Goal: Task Accomplishment & Management: Complete application form

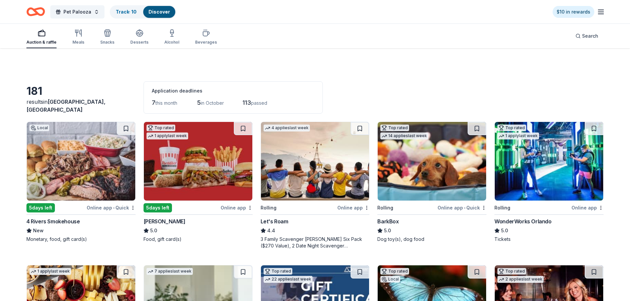
scroll to position [2176, 0]
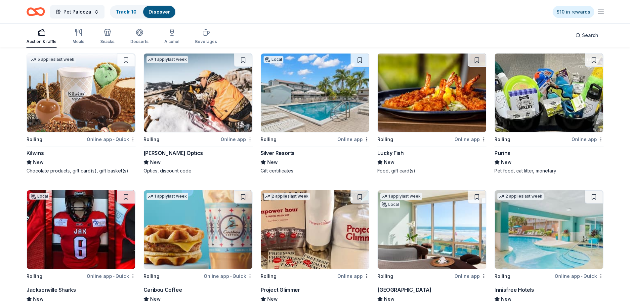
click at [71, 117] on img at bounding box center [81, 93] width 109 height 79
click at [297, 124] on img at bounding box center [315, 93] width 109 height 79
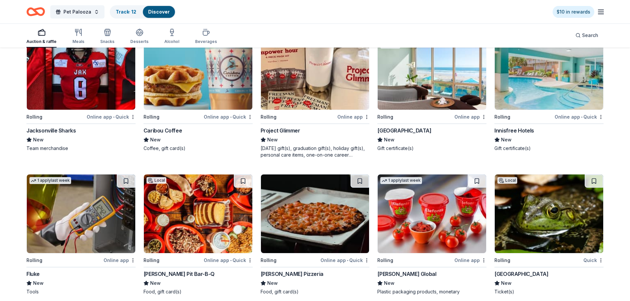
scroll to position [2341, 0]
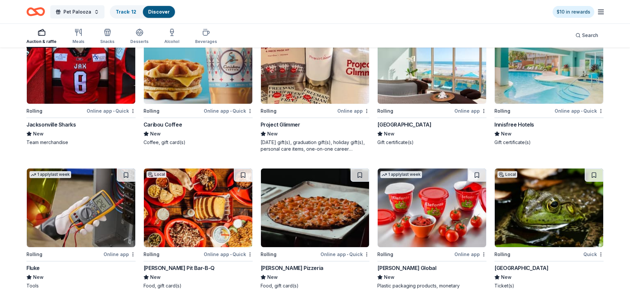
click at [511, 125] on div "Innisfree Hotels" at bounding box center [515, 125] width 40 height 8
click at [403, 83] on img at bounding box center [432, 64] width 109 height 79
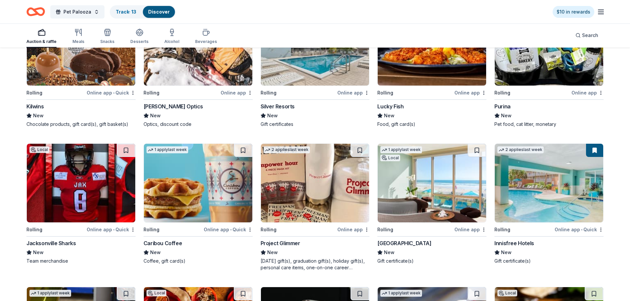
scroll to position [2242, 0]
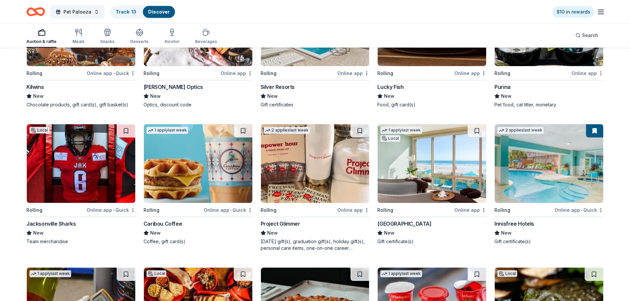
click at [430, 185] on img at bounding box center [432, 163] width 109 height 79
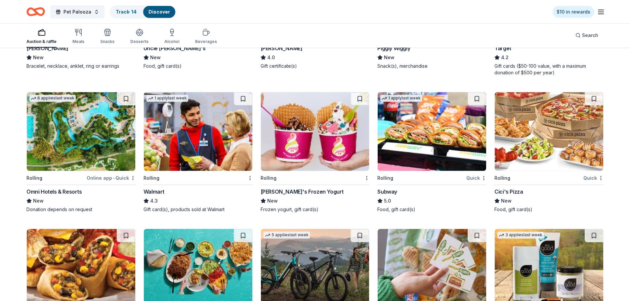
scroll to position [3119, 0]
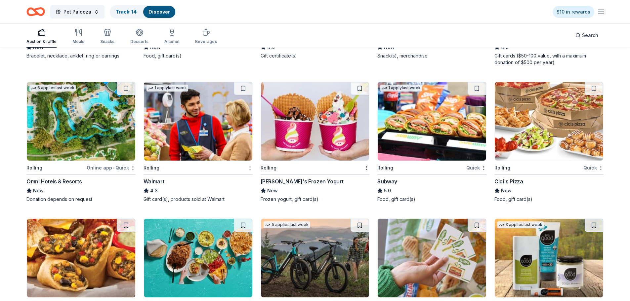
click at [68, 182] on div "Omni Hotels & Resorts" at bounding box center [54, 182] width 56 height 8
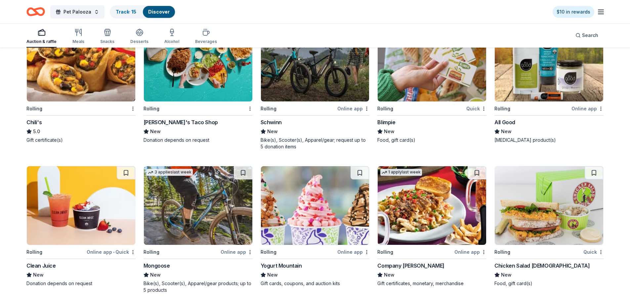
scroll to position [3316, 0]
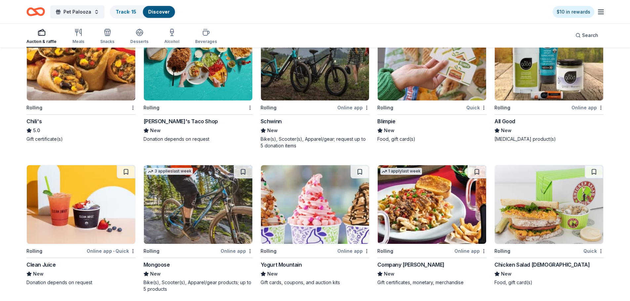
click at [290, 85] on img at bounding box center [315, 61] width 109 height 79
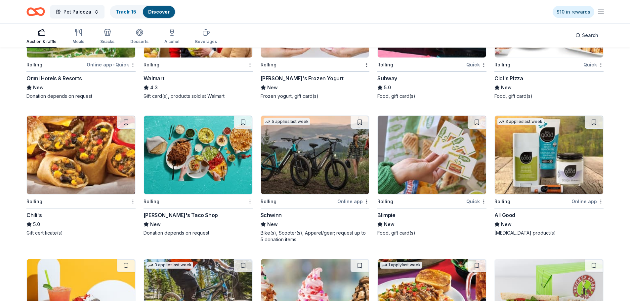
scroll to position [3217, 0]
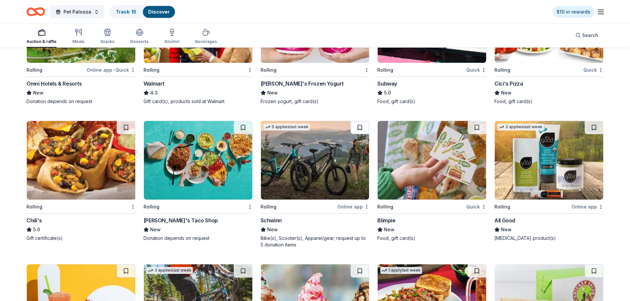
click at [360, 127] on button at bounding box center [360, 127] width 19 height 13
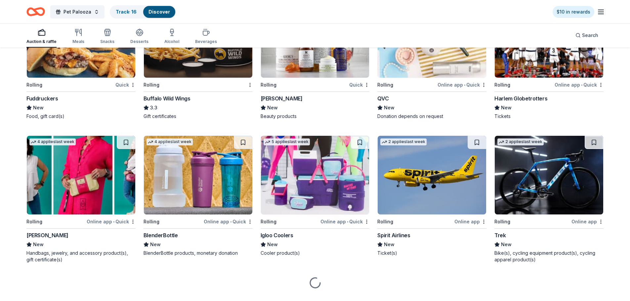
scroll to position [4065, 0]
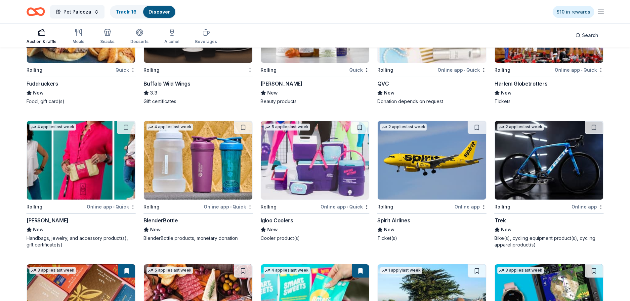
click at [416, 148] on img at bounding box center [432, 160] width 109 height 79
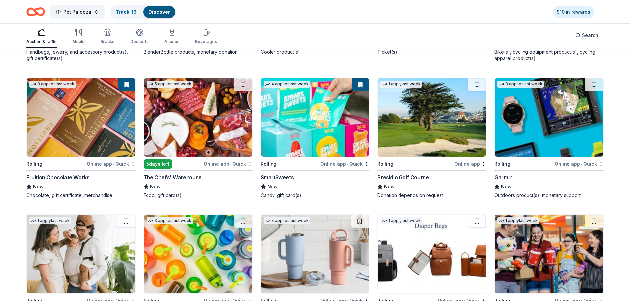
scroll to position [4264, 0]
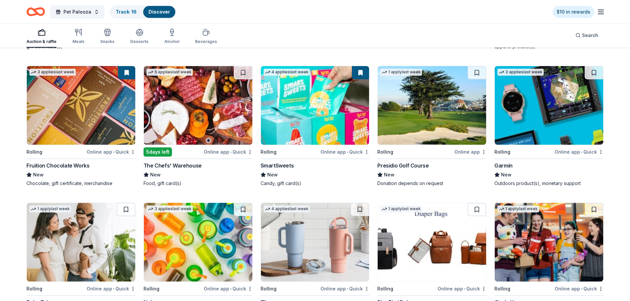
click at [441, 119] on img at bounding box center [432, 105] width 109 height 79
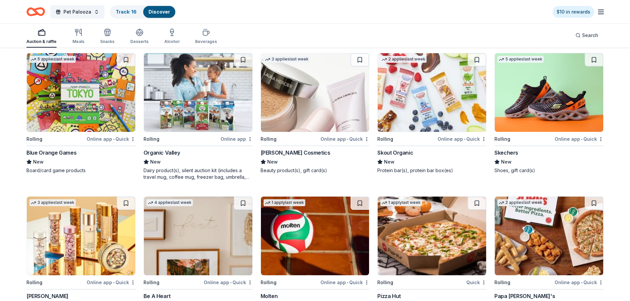
scroll to position [4835, 0]
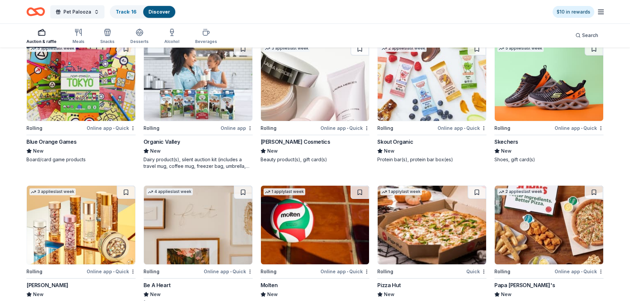
click at [298, 143] on div "[PERSON_NAME] Cosmetics" at bounding box center [296, 142] width 70 height 8
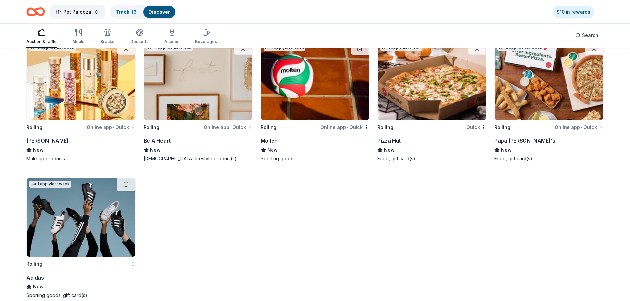
scroll to position [4991, 0]
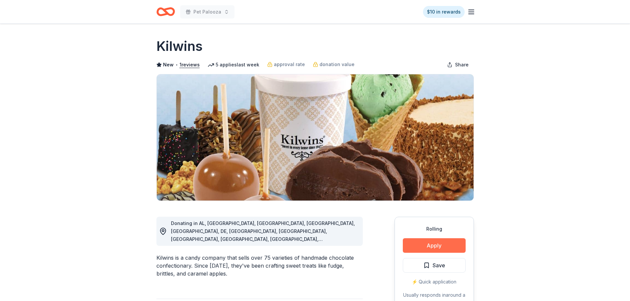
click at [433, 247] on button "Apply" at bounding box center [434, 246] width 63 height 15
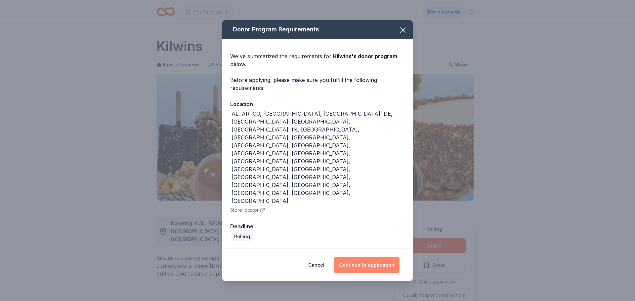
click at [361, 257] on button "Continue to application" at bounding box center [367, 265] width 66 height 16
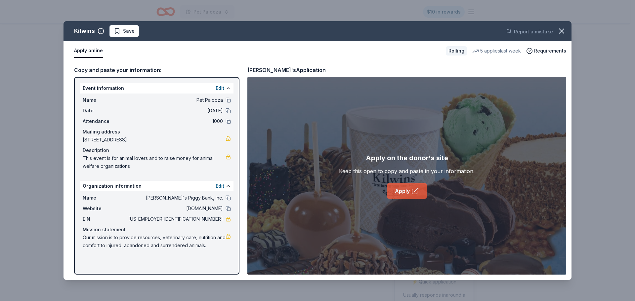
click at [399, 189] on link "Apply" at bounding box center [407, 191] width 40 height 16
click at [123, 31] on span "Save" at bounding box center [129, 31] width 12 height 8
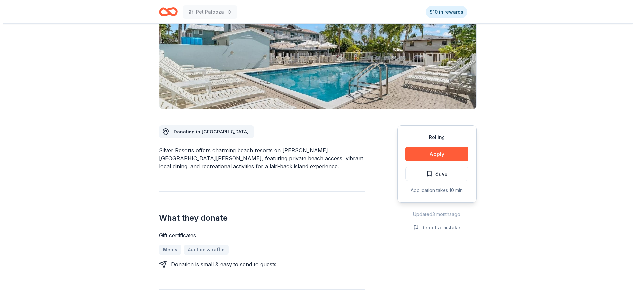
scroll to position [99, 0]
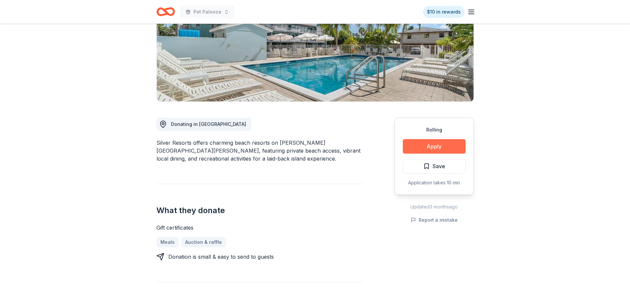
click at [425, 148] on button "Apply" at bounding box center [434, 146] width 63 height 15
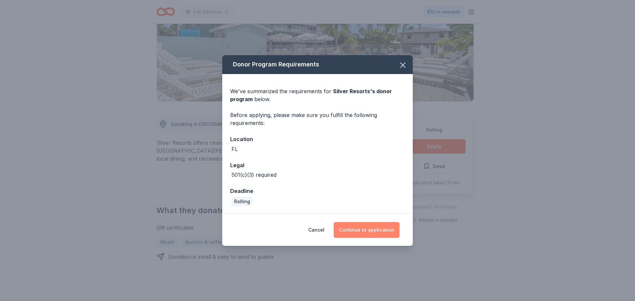
click at [353, 231] on button "Continue to application" at bounding box center [367, 230] width 66 height 16
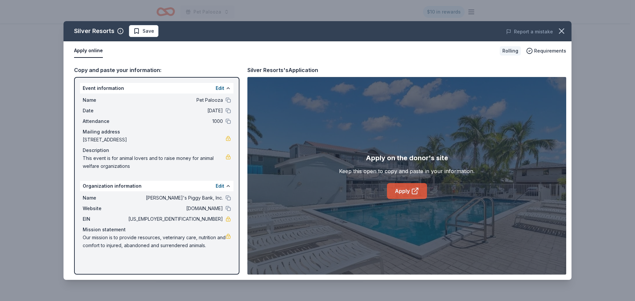
click at [402, 190] on link "Apply" at bounding box center [407, 191] width 40 height 16
click at [143, 33] on span "Save" at bounding box center [149, 31] width 12 height 8
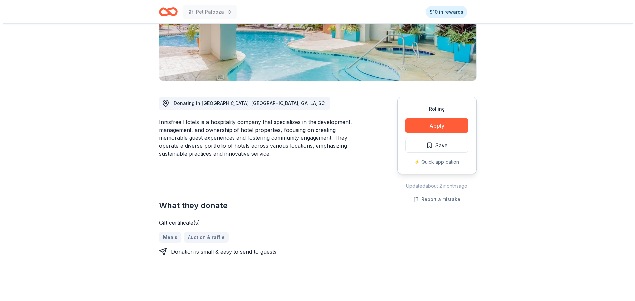
scroll to position [165, 0]
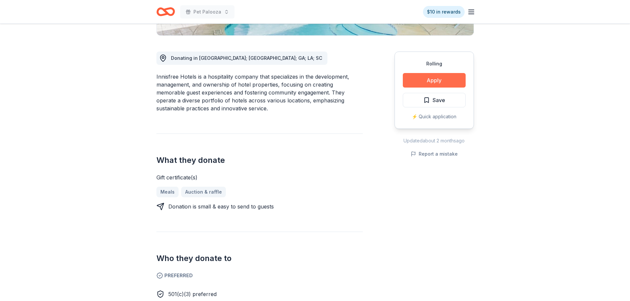
click at [442, 81] on button "Apply" at bounding box center [434, 80] width 63 height 15
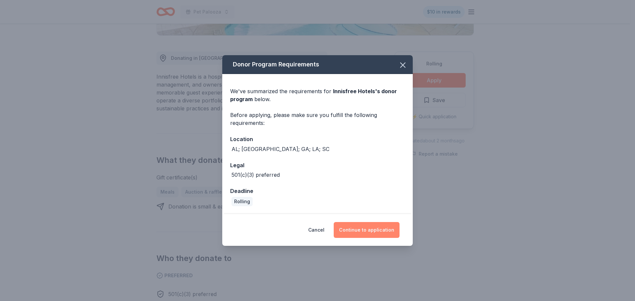
click at [365, 231] on button "Continue to application" at bounding box center [367, 230] width 66 height 16
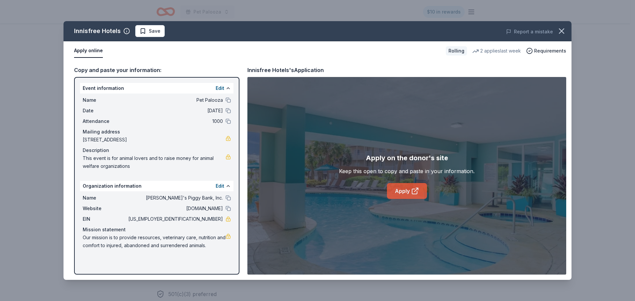
click at [414, 192] on icon at bounding box center [415, 191] width 8 height 8
click at [149, 32] on span "Save" at bounding box center [155, 31] width 12 height 8
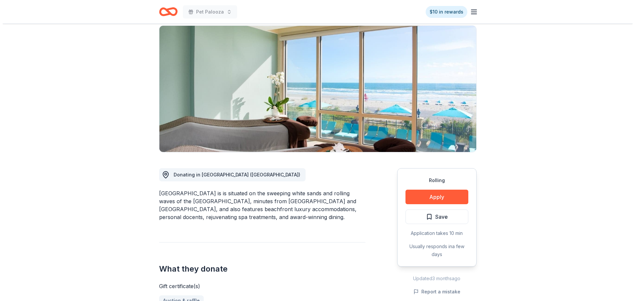
scroll to position [99, 0]
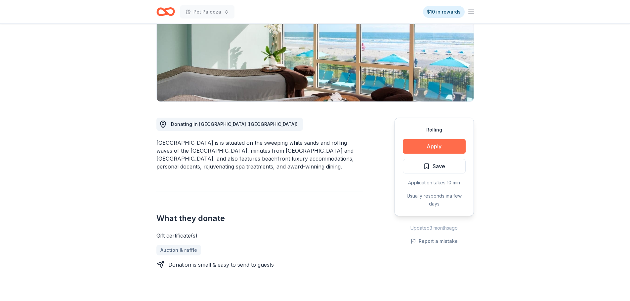
click at [436, 149] on button "Apply" at bounding box center [434, 146] width 63 height 15
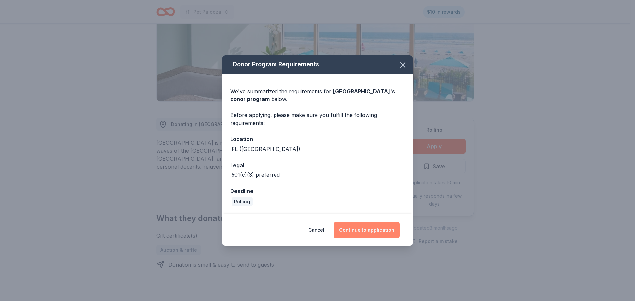
click at [365, 229] on button "Continue to application" at bounding box center [367, 230] width 66 height 16
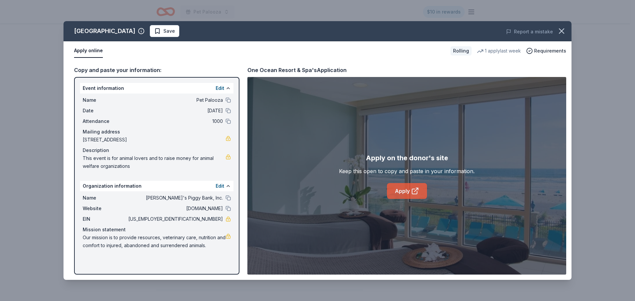
click at [399, 192] on link "Apply" at bounding box center [407, 191] width 40 height 16
click at [175, 31] on span "Save" at bounding box center [169, 31] width 12 height 8
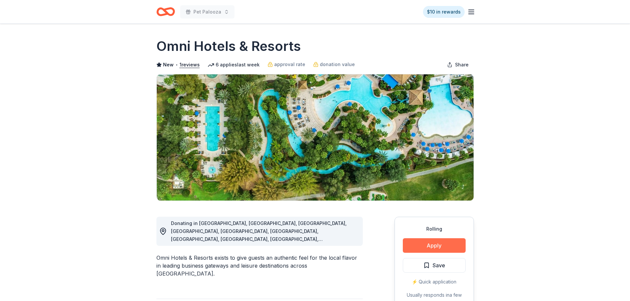
click at [418, 243] on button "Apply" at bounding box center [434, 246] width 63 height 15
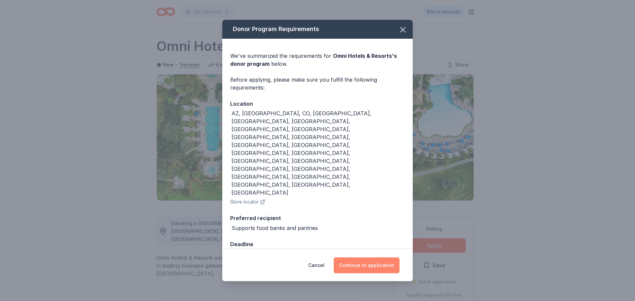
click at [363, 258] on button "Continue to application" at bounding box center [367, 266] width 66 height 16
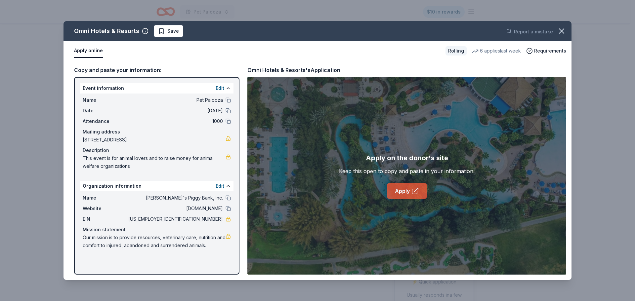
click at [415, 189] on icon at bounding box center [415, 191] width 8 height 8
click at [167, 29] on span "Save" at bounding box center [173, 31] width 12 height 8
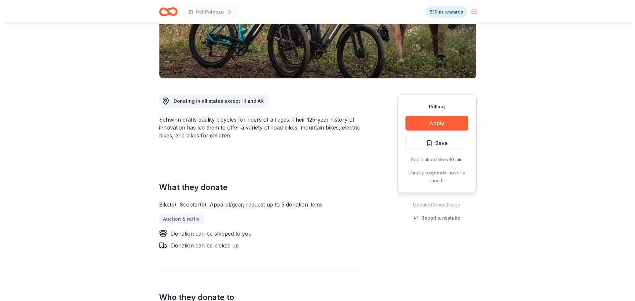
scroll to position [132, 0]
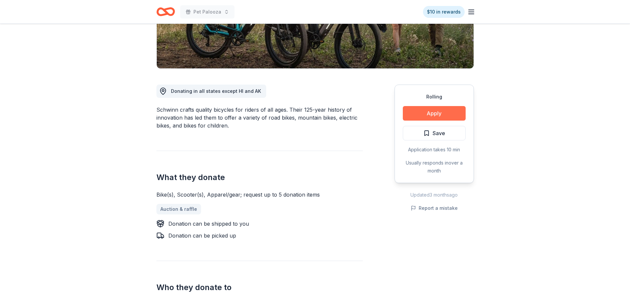
click at [430, 117] on button "Apply" at bounding box center [434, 113] width 63 height 15
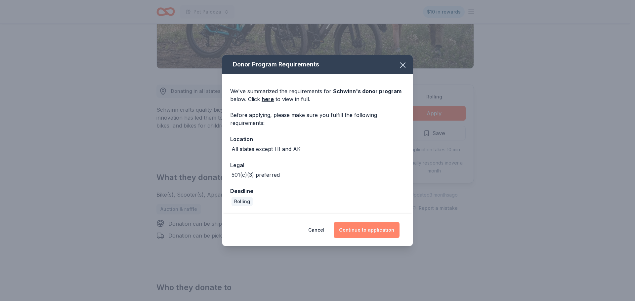
click at [357, 228] on button "Continue to application" at bounding box center [367, 230] width 66 height 16
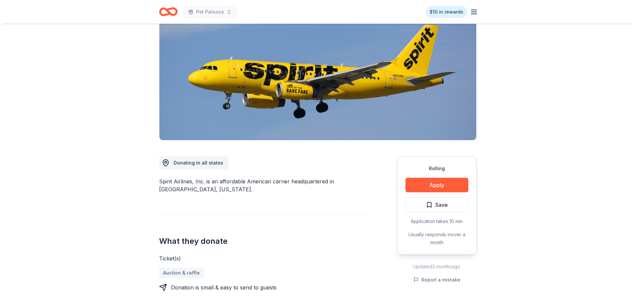
scroll to position [132, 0]
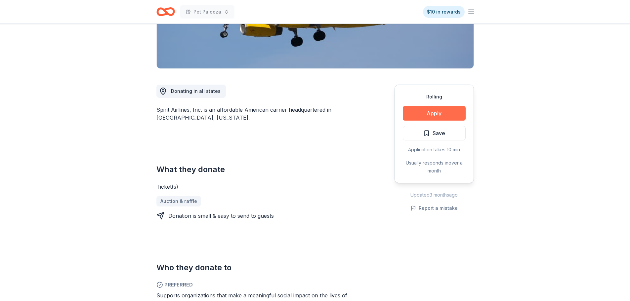
click at [425, 113] on button "Apply" at bounding box center [434, 113] width 63 height 15
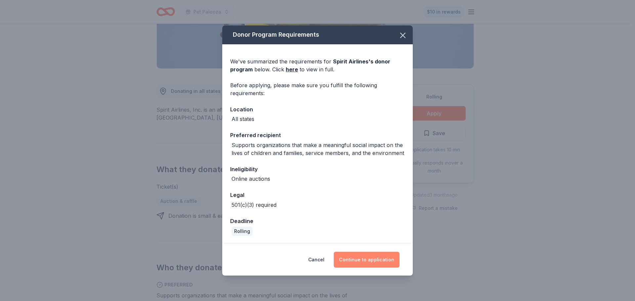
click at [362, 259] on button "Continue to application" at bounding box center [367, 260] width 66 height 16
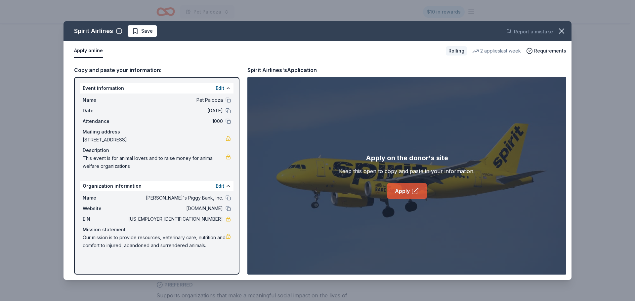
click at [414, 191] on icon at bounding box center [415, 191] width 8 height 8
click at [405, 189] on link "Apply" at bounding box center [407, 191] width 40 height 16
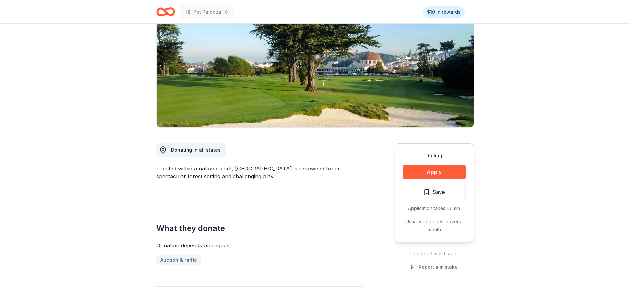
scroll to position [99, 0]
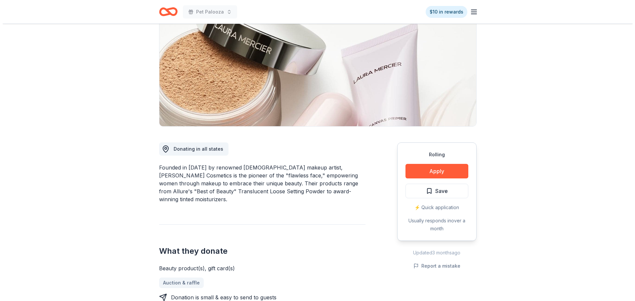
scroll to position [99, 0]
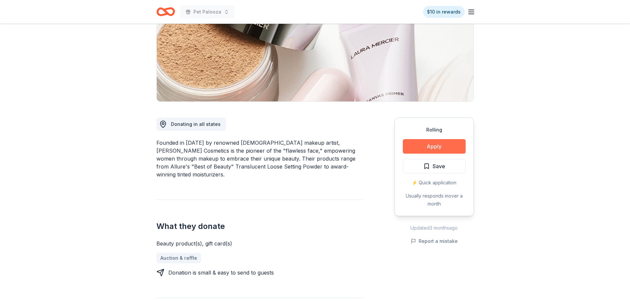
click at [429, 150] on button "Apply" at bounding box center [434, 146] width 63 height 15
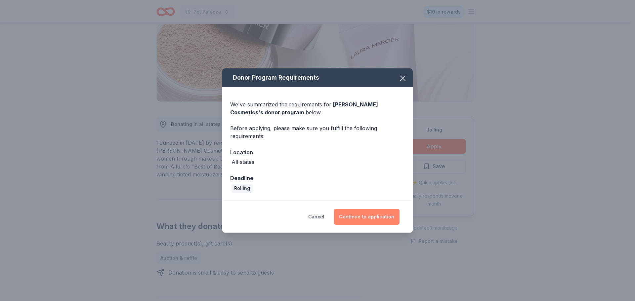
click at [368, 217] on button "Continue to application" at bounding box center [367, 217] width 66 height 16
